Goal: Transaction & Acquisition: Purchase product/service

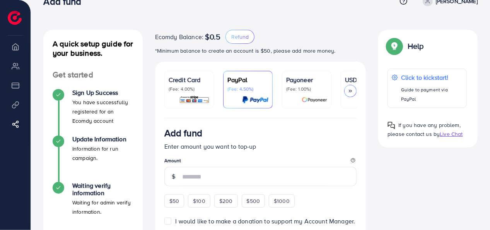
scroll to position [18, 0]
click at [172, 86] on p "(Fee: 4.00%)" at bounding box center [189, 89] width 41 height 6
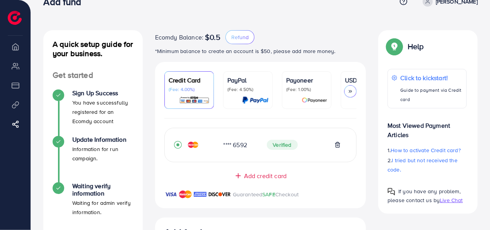
click at [293, 120] on div "**** 6592 Verified Add credit card Guaranteed SAFE Checkout" at bounding box center [260, 163] width 211 height 90
click at [320, 118] on ul "Credit Card (Fee: 4.00%) PayPal (Fee: 4.50%) Payoneer (Fee: 1.00%) USDT (Fee: 0…" at bounding box center [260, 94] width 193 height 47
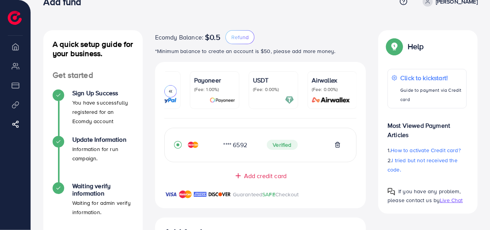
click at [174, 118] on ul "Credit Card (Fee: 4.00%) PayPal (Fee: 4.50%) Payoneer (Fee: 1.00%) USDT (Fee: 0…" at bounding box center [260, 94] width 193 height 47
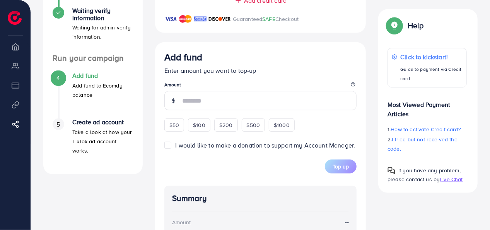
scroll to position [206, 0]
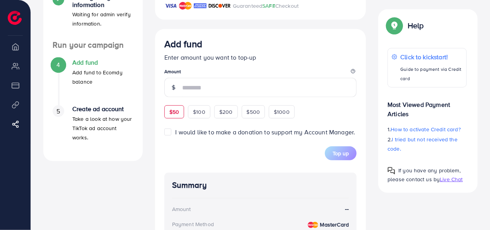
click at [172, 115] on span "$50" at bounding box center [174, 112] width 10 height 8
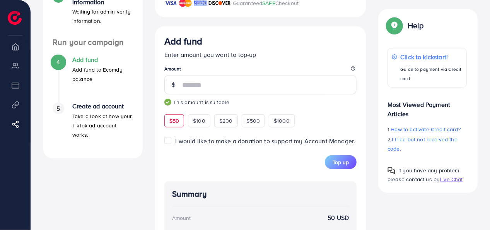
scroll to position [223, 0]
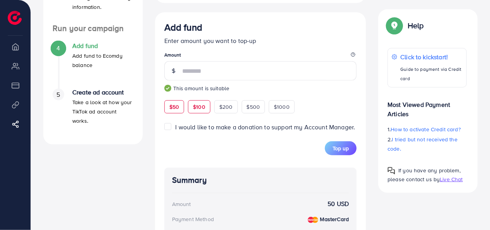
click at [200, 111] on span "$100" at bounding box center [199, 107] width 12 height 8
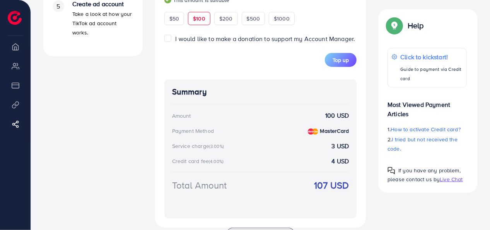
scroll to position [305, 0]
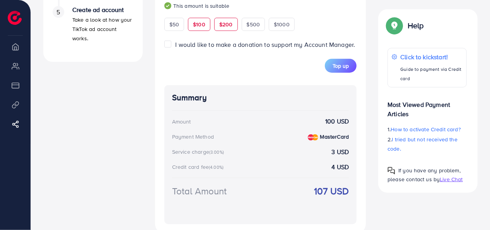
click at [220, 27] on span "$200" at bounding box center [226, 25] width 14 height 8
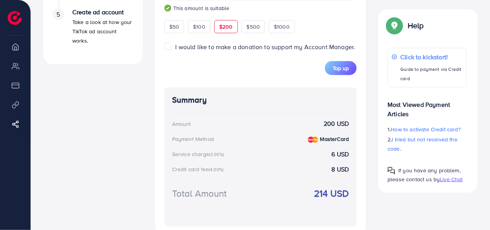
scroll to position [298, 0]
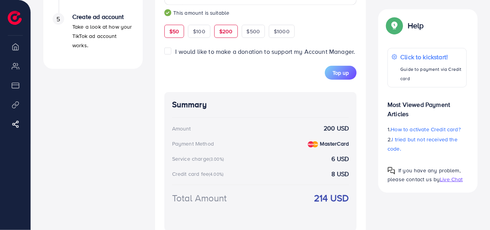
click at [173, 35] on span "$50" at bounding box center [174, 31] width 10 height 8
type input "**"
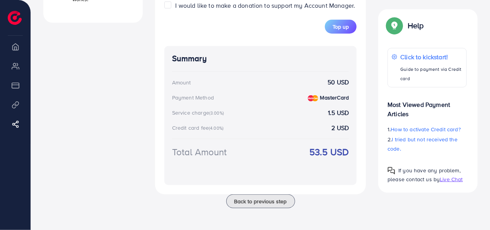
click at [318, 151] on strong "53.5 USD" at bounding box center [328, 152] width 39 height 14
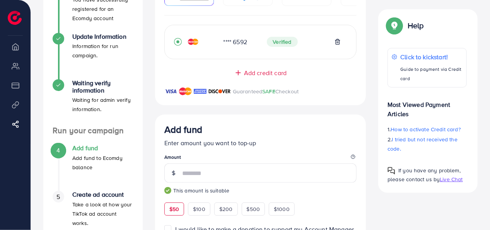
scroll to position [0, 0]
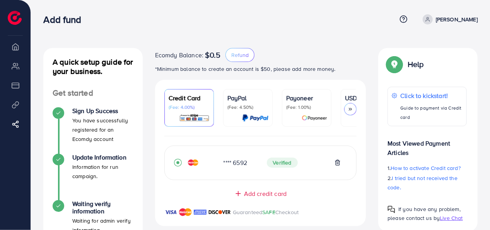
click at [351, 109] on icon at bounding box center [350, 108] width 5 height 5
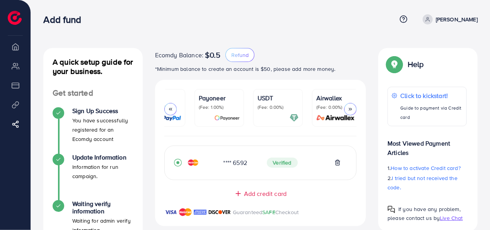
scroll to position [0, 92]
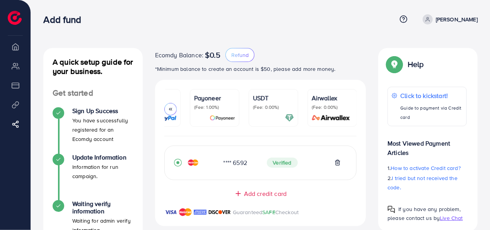
click at [173, 104] on div at bounding box center [170, 109] width 12 height 12
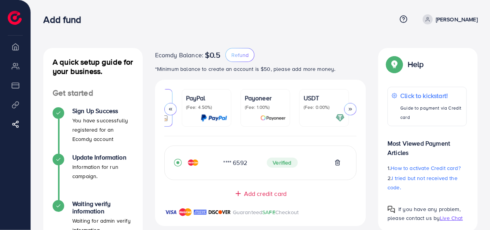
scroll to position [0, 0]
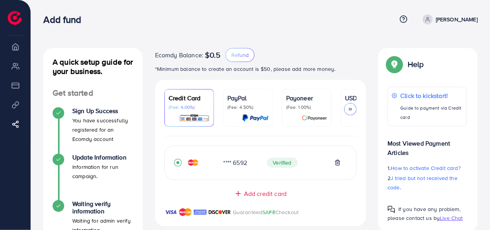
click at [191, 99] on p "Credit Card" at bounding box center [189, 97] width 41 height 9
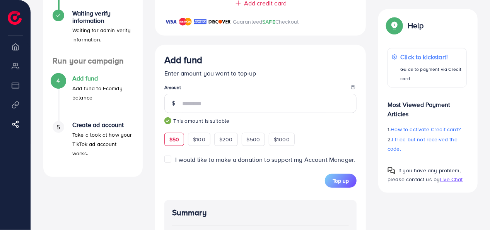
scroll to position [344, 0]
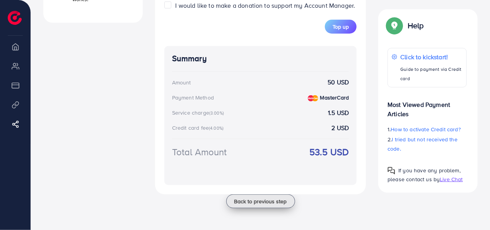
click at [277, 202] on span "Back to previous step" at bounding box center [260, 201] width 53 height 8
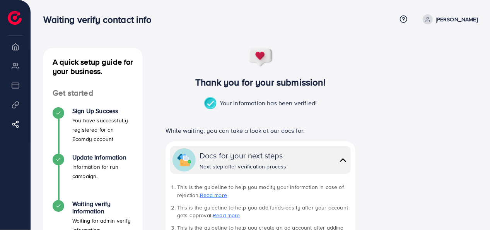
scroll to position [190, 0]
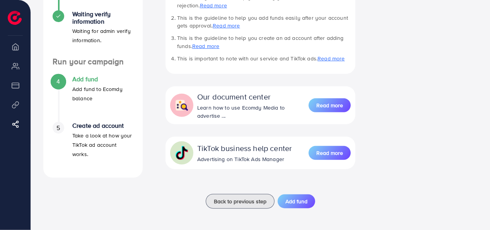
click at [91, 83] on h4 "Add fund" at bounding box center [102, 78] width 61 height 7
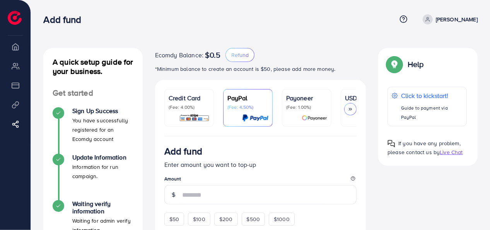
click at [194, 103] on div "Credit Card (Fee: 4.00%)" at bounding box center [189, 101] width 41 height 17
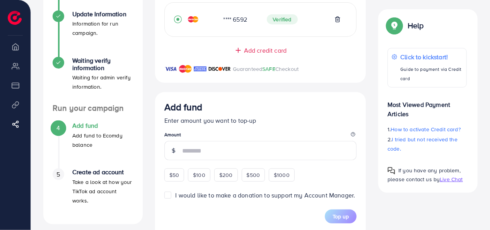
scroll to position [146, 0]
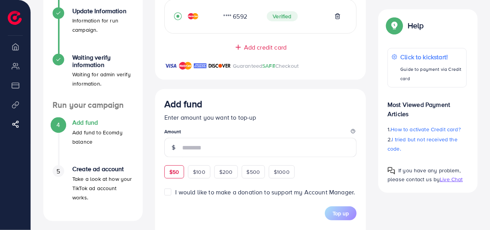
click at [176, 173] on span "$50" at bounding box center [174, 172] width 10 height 8
type input "**"
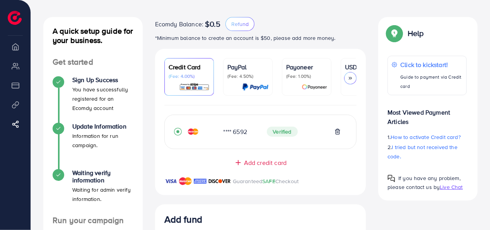
scroll to position [83, 0]
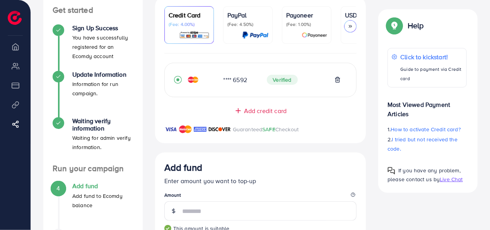
click at [176, 79] on icon "record circle" at bounding box center [178, 80] width 8 height 8
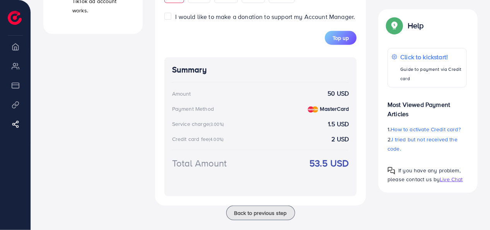
scroll to position [333, 0]
click at [350, 40] on button "Top up" at bounding box center [341, 38] width 32 height 14
